Goal: Information Seeking & Learning: Learn about a topic

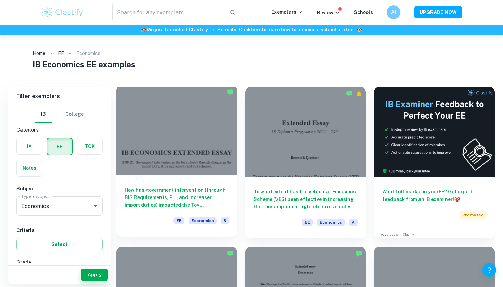
click at [167, 192] on h6 "How has government intervention (through BIS Requirements, PLI, and increased i…" at bounding box center [177, 198] width 104 height 23
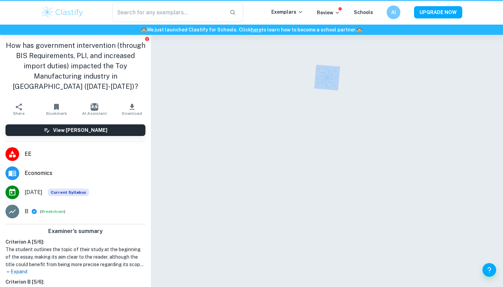
click at [167, 192] on div at bounding box center [327, 170] width 352 height 270
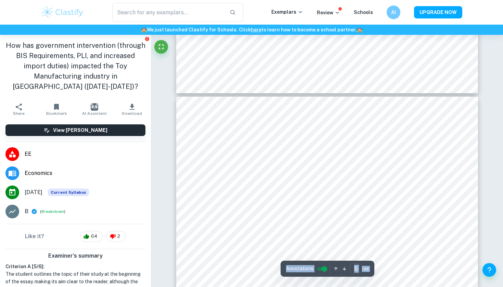
scroll to position [1769, 0]
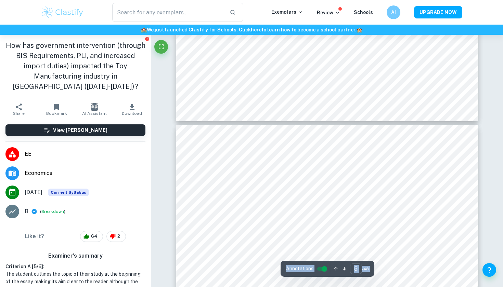
type input "6"
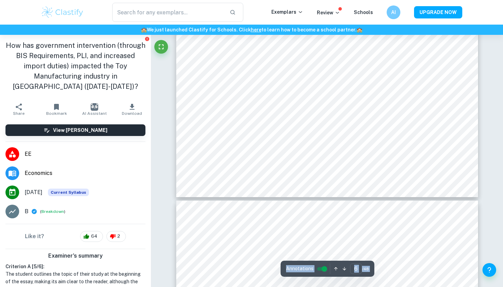
scroll to position [2540, 0]
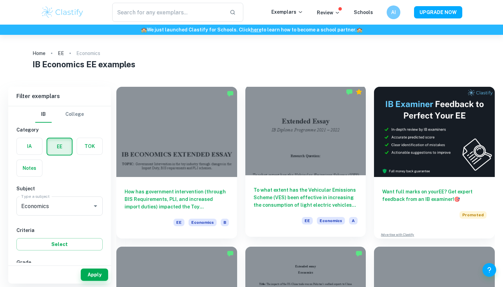
click at [322, 200] on h6 "To what extent has the Vehicular Emissions Scheme (VES) been effective in incre…" at bounding box center [306, 198] width 104 height 23
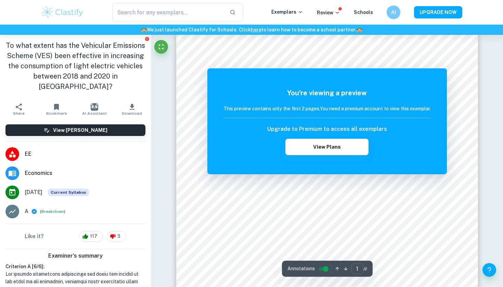
scroll to position [13, 0]
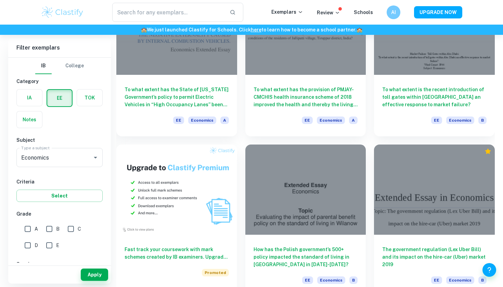
scroll to position [2823, 0]
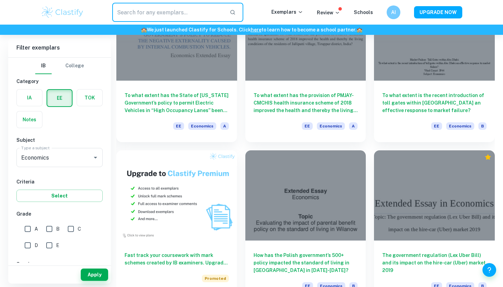
click at [193, 16] on input "text" at bounding box center [168, 12] width 112 height 19
type input "evs"
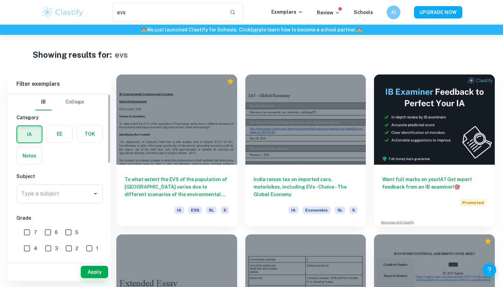
click at [59, 137] on label "button" at bounding box center [59, 134] width 25 height 16
click at [0, 0] on input "radio" at bounding box center [0, 0] width 0 height 0
click at [59, 201] on div "Type a subject" at bounding box center [59, 193] width 86 height 19
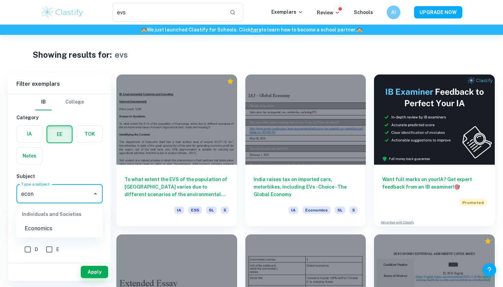
click at [56, 225] on li "Economics" at bounding box center [59, 229] width 86 height 12
type input "Economics"
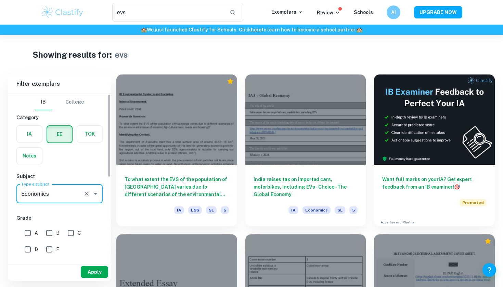
click at [95, 274] on button "Apply" at bounding box center [94, 272] width 27 height 12
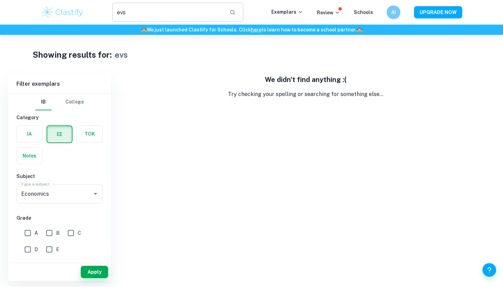
click at [176, 13] on input "evs" at bounding box center [168, 12] width 112 height 19
click at [174, 11] on input "ev" at bounding box center [168, 12] width 112 height 19
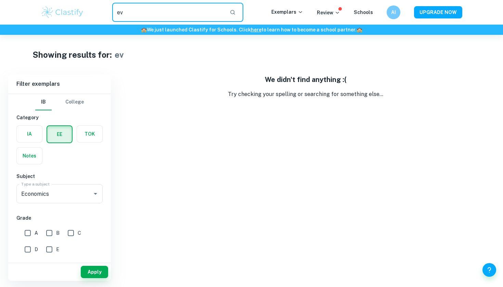
type input "e"
click at [153, 9] on input "EV" at bounding box center [168, 12] width 112 height 19
type input "E"
type input "vehicle"
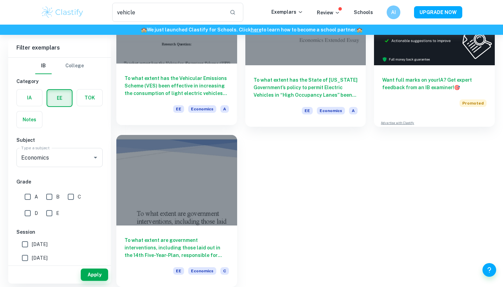
scroll to position [100, 0]
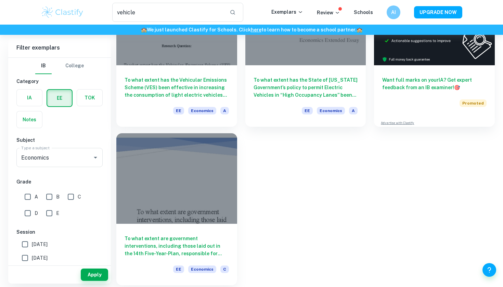
click at [153, 245] on h6 "To what extent are government interventions, including those laid out in the 14…" at bounding box center [177, 246] width 104 height 23
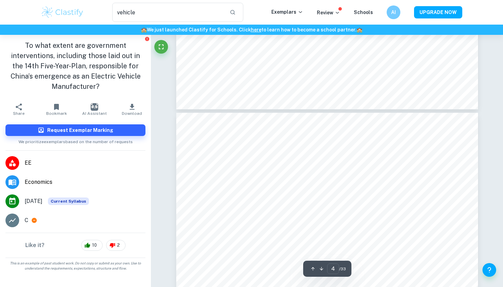
scroll to position [1212, 0]
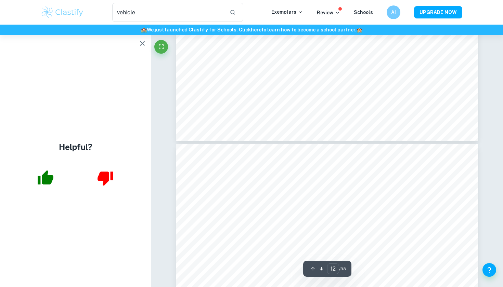
type input "13"
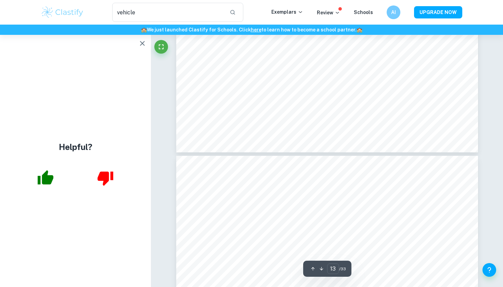
scroll to position [5155, 0]
